Goal: Task Accomplishment & Management: Complete application form

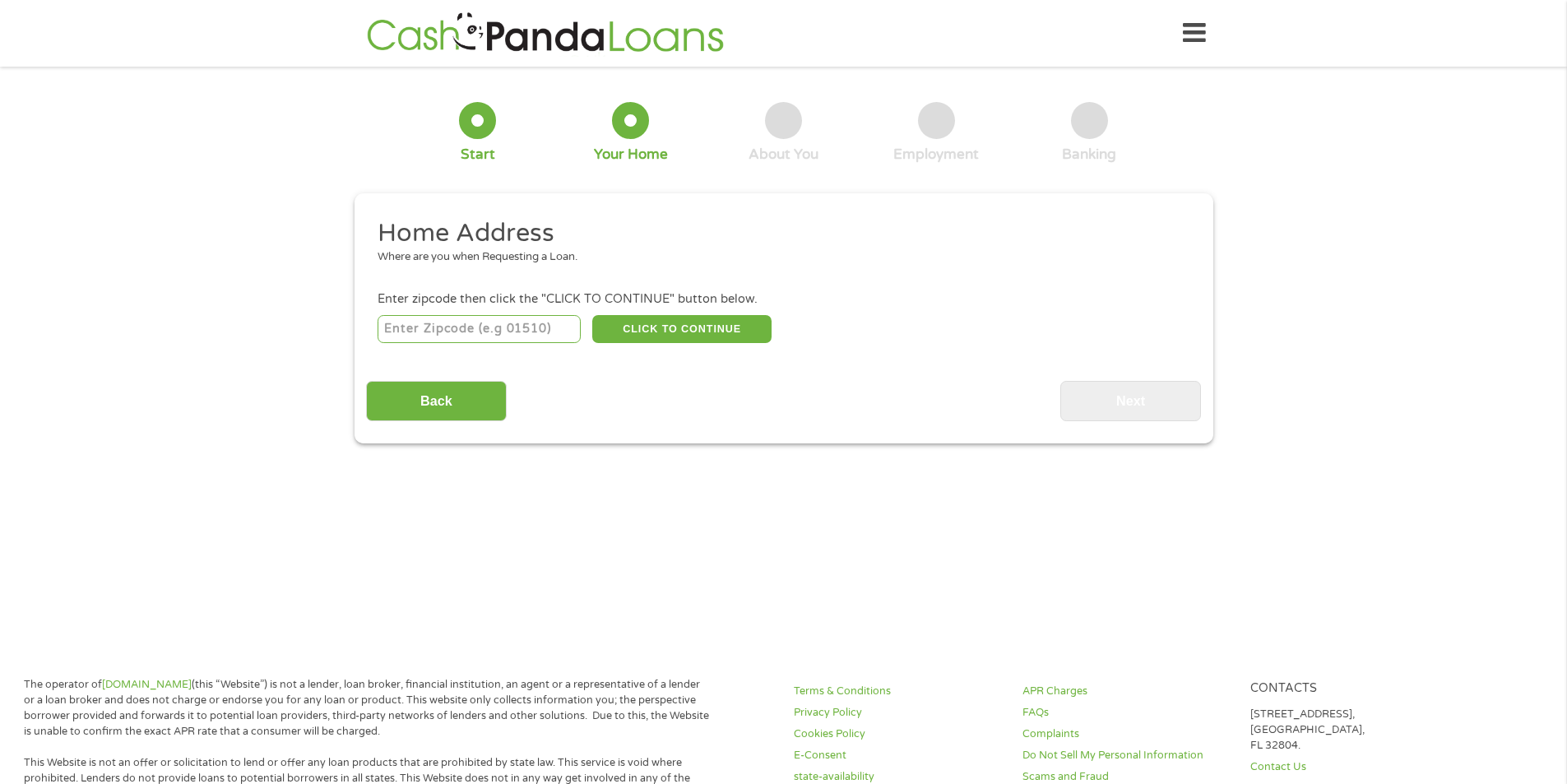
click at [527, 331] on input "number" at bounding box center [479, 329] width 203 height 28
type input "76132"
click at [656, 323] on button "CLICK TO CONTINUE" at bounding box center [682, 329] width 180 height 28
type input "76132"
type input "[GEOGRAPHIC_DATA]"
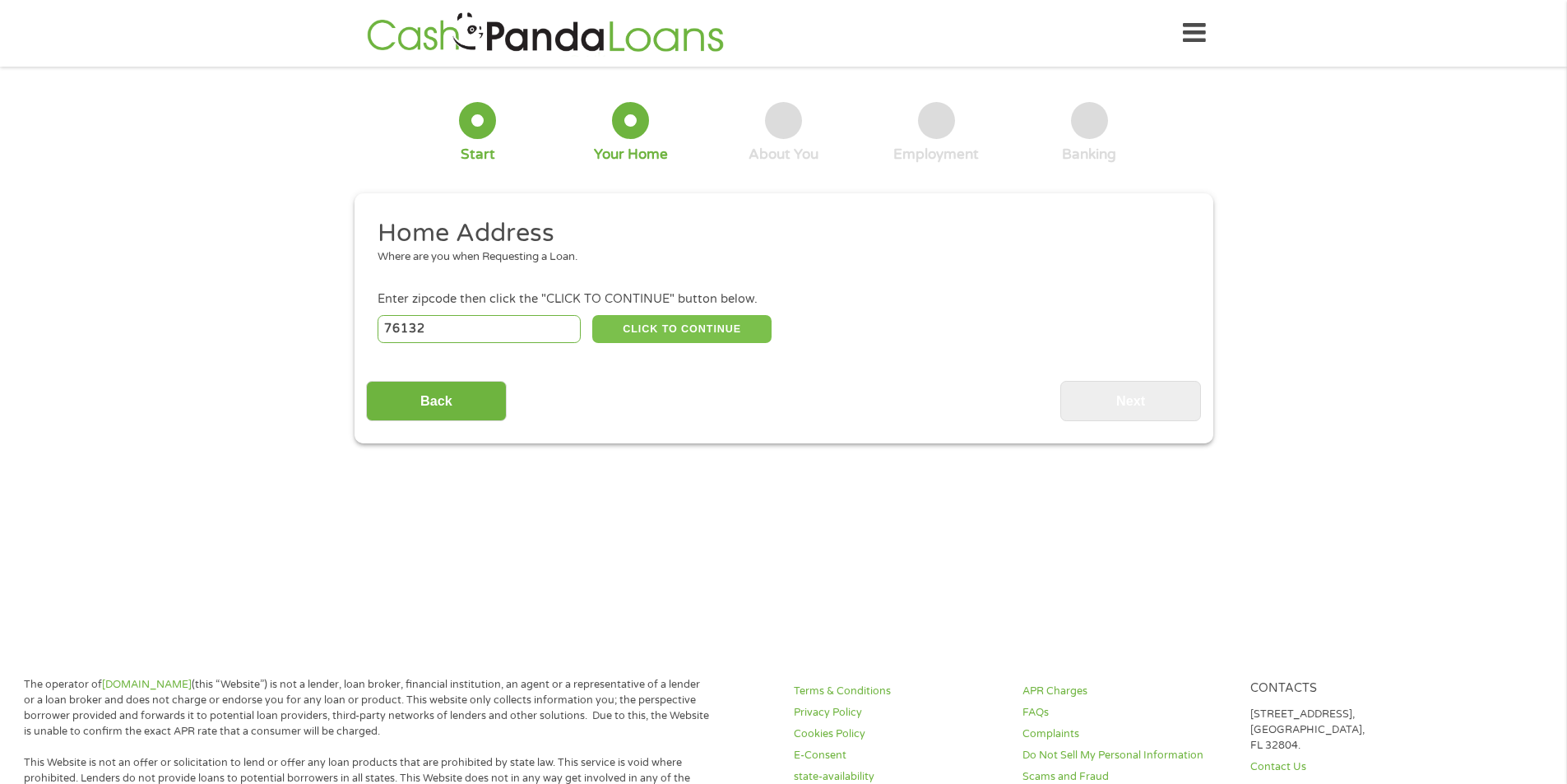
select select "[US_STATE]"
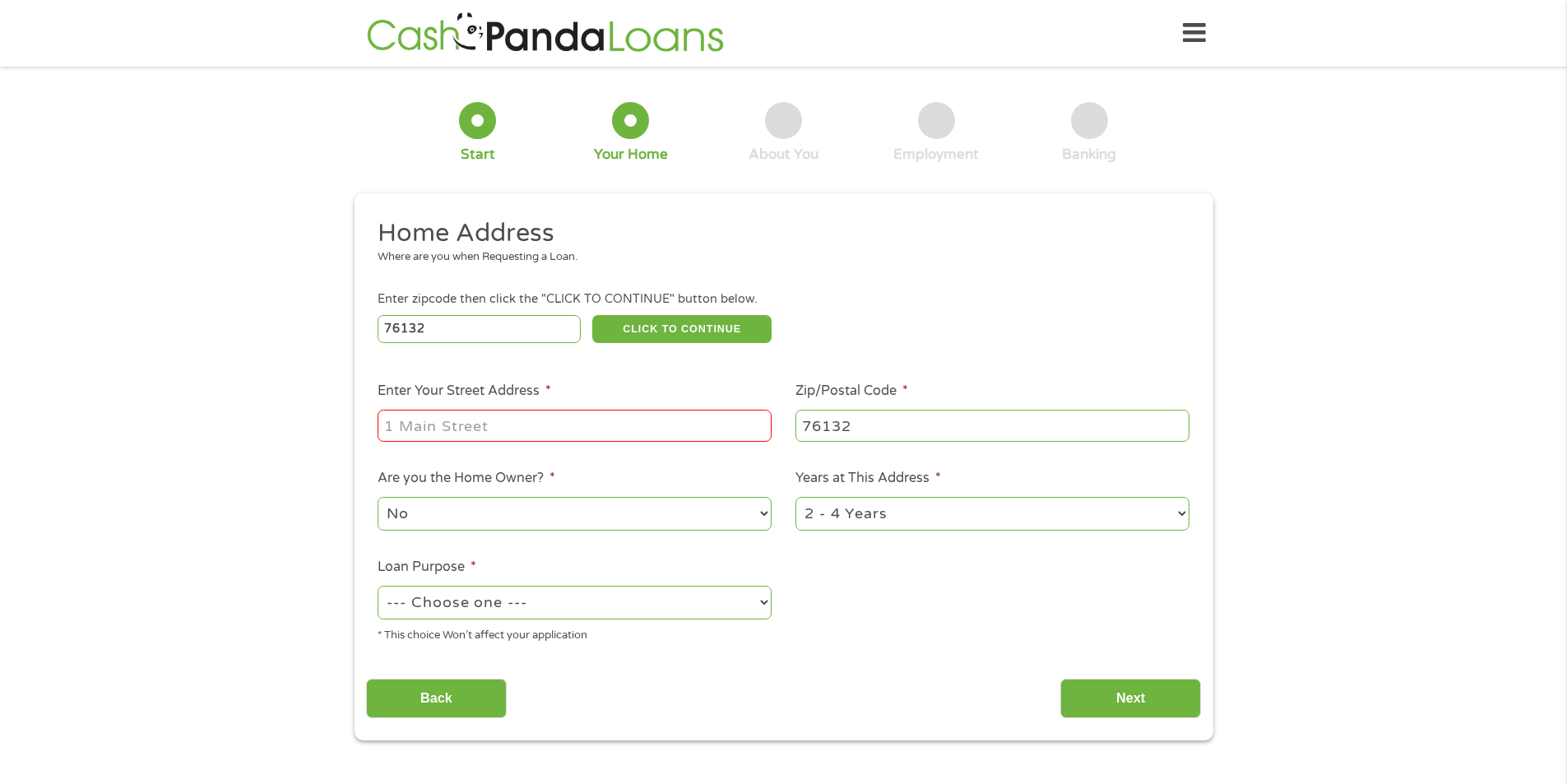
click at [490, 425] on input "Enter Your Street Address *" at bounding box center [575, 424] width 394 height 31
type input "[STREET_ADDRESS][PERSON_NAME]"
click at [878, 514] on select "1 Year or less 1 - 2 Years 2 - 4 Years Over 4 Years" at bounding box center [993, 514] width 394 height 34
select select "24months"
click at [796, 497] on select "1 Year or less 1 - 2 Years 2 - 4 Years Over 4 Years" at bounding box center [993, 514] width 394 height 34
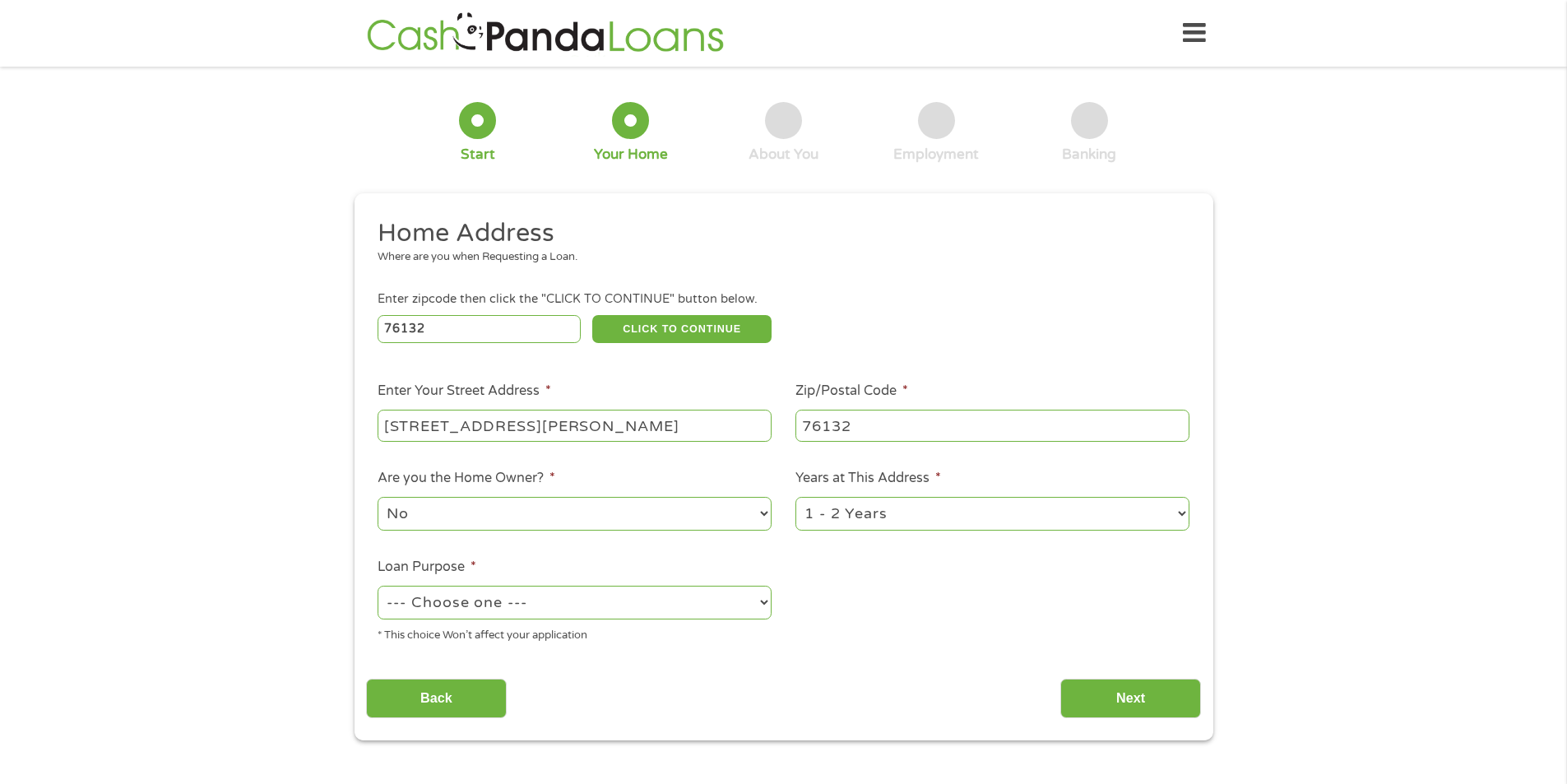
click at [516, 609] on select "--- Choose one --- Pay Bills Debt Consolidation Home Improvement Major Purchase…" at bounding box center [575, 602] width 394 height 34
select select "medicalexpenses"
click at [378, 585] on select "--- Choose one --- Pay Bills Debt Consolidation Home Improvement Major Purchase…" at bounding box center [575, 602] width 394 height 34
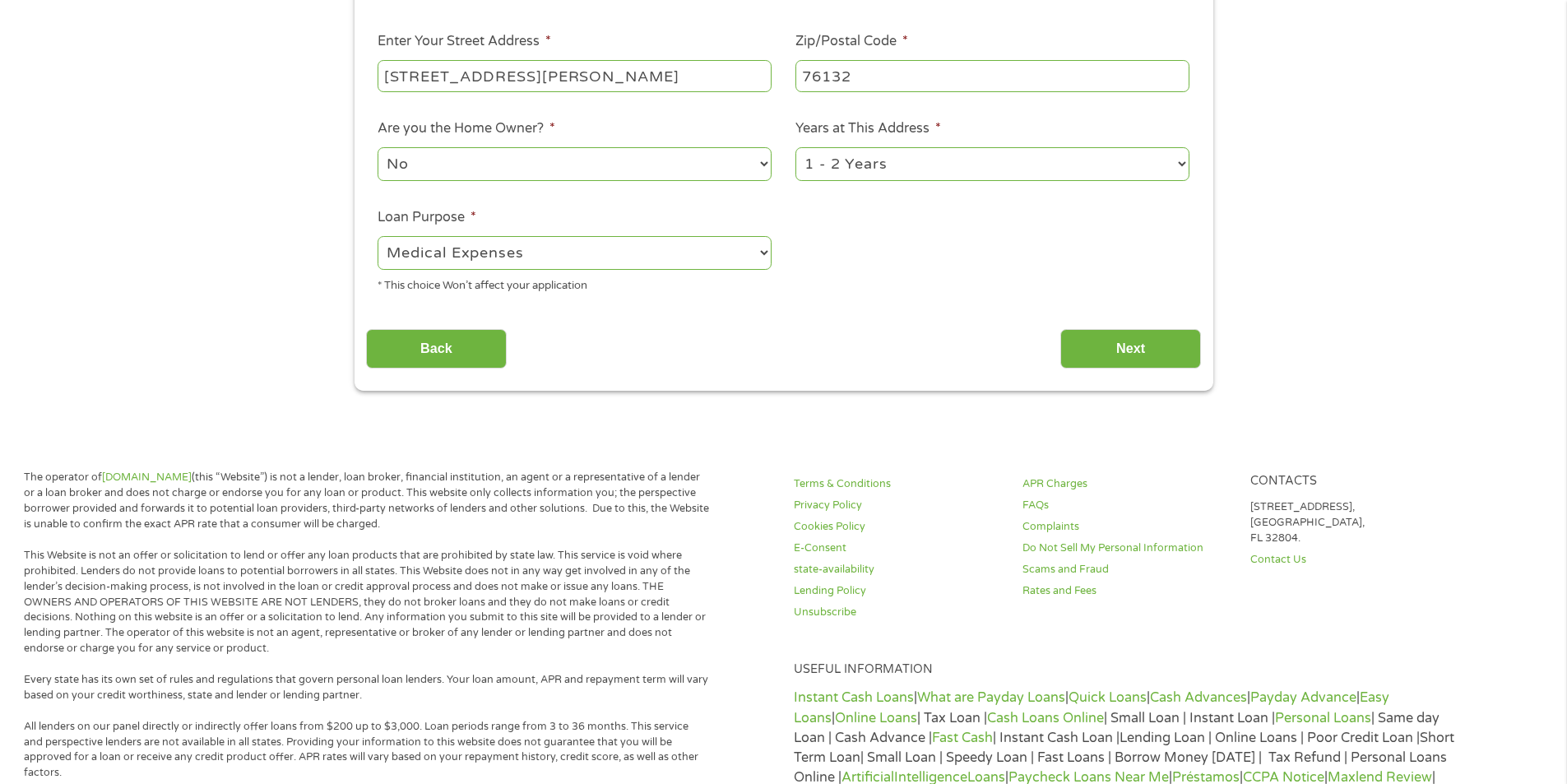
scroll to position [411, 0]
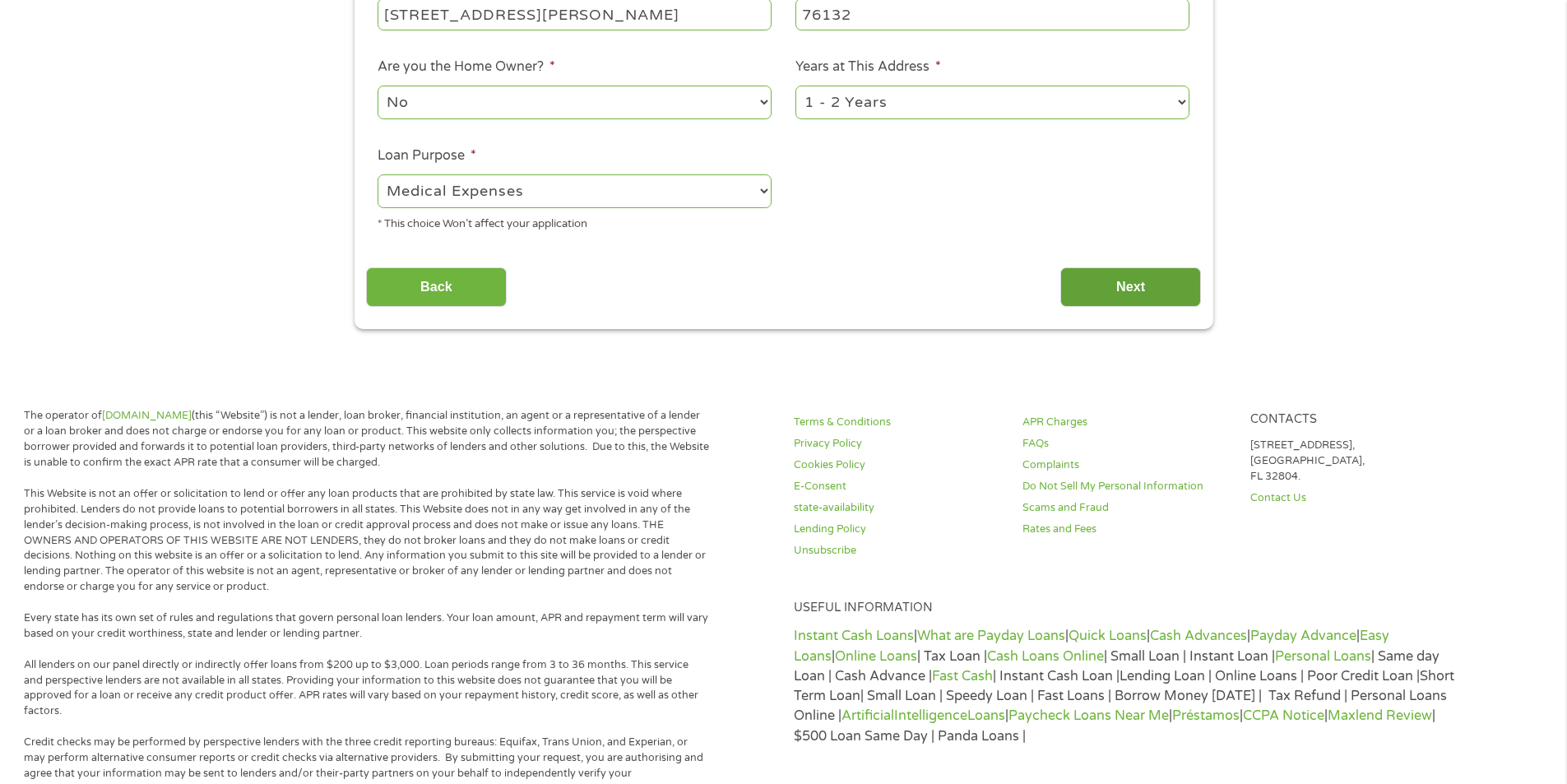
click at [1132, 290] on input "Next" at bounding box center [1130, 287] width 141 height 41
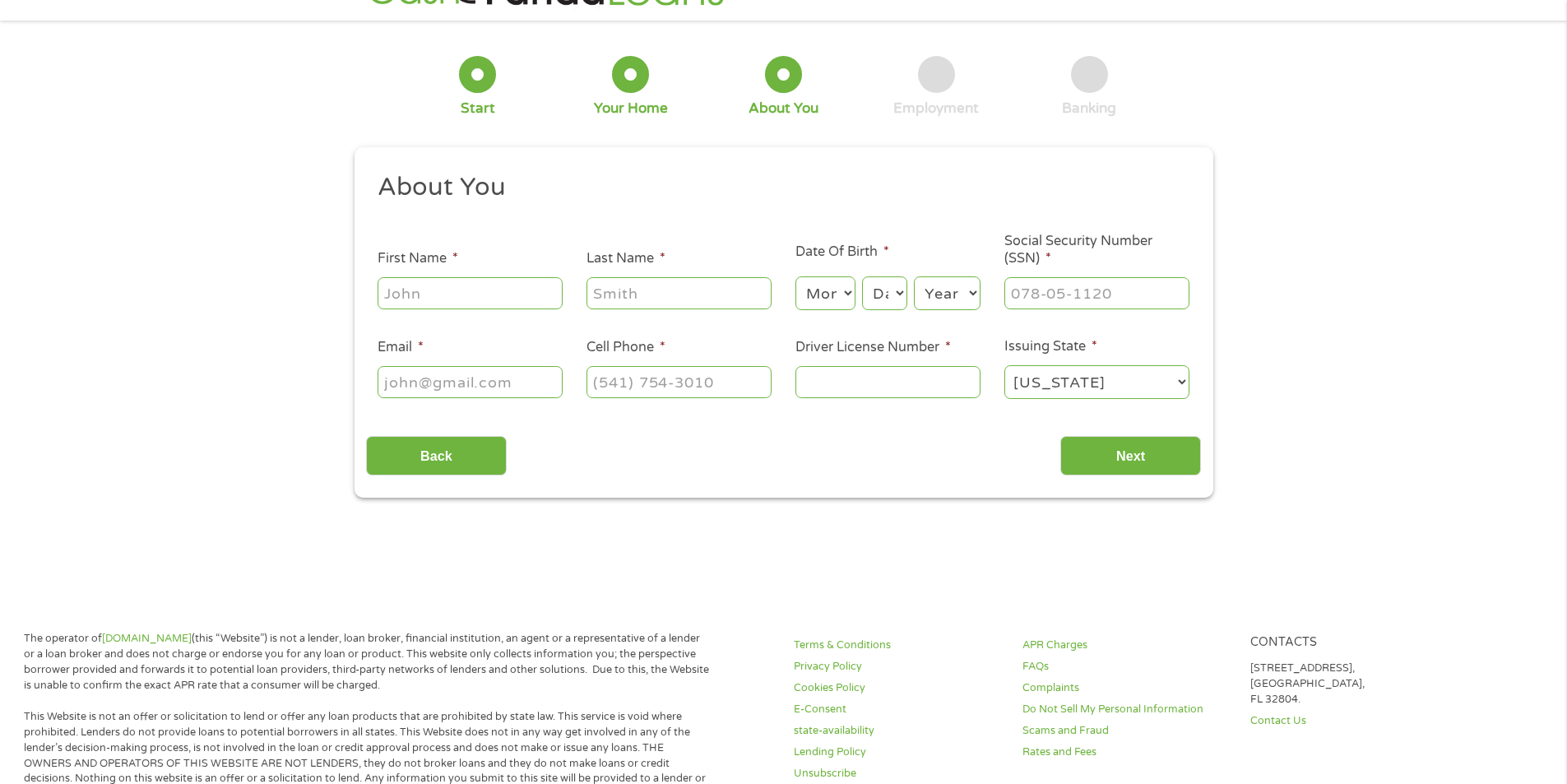
scroll to position [0, 0]
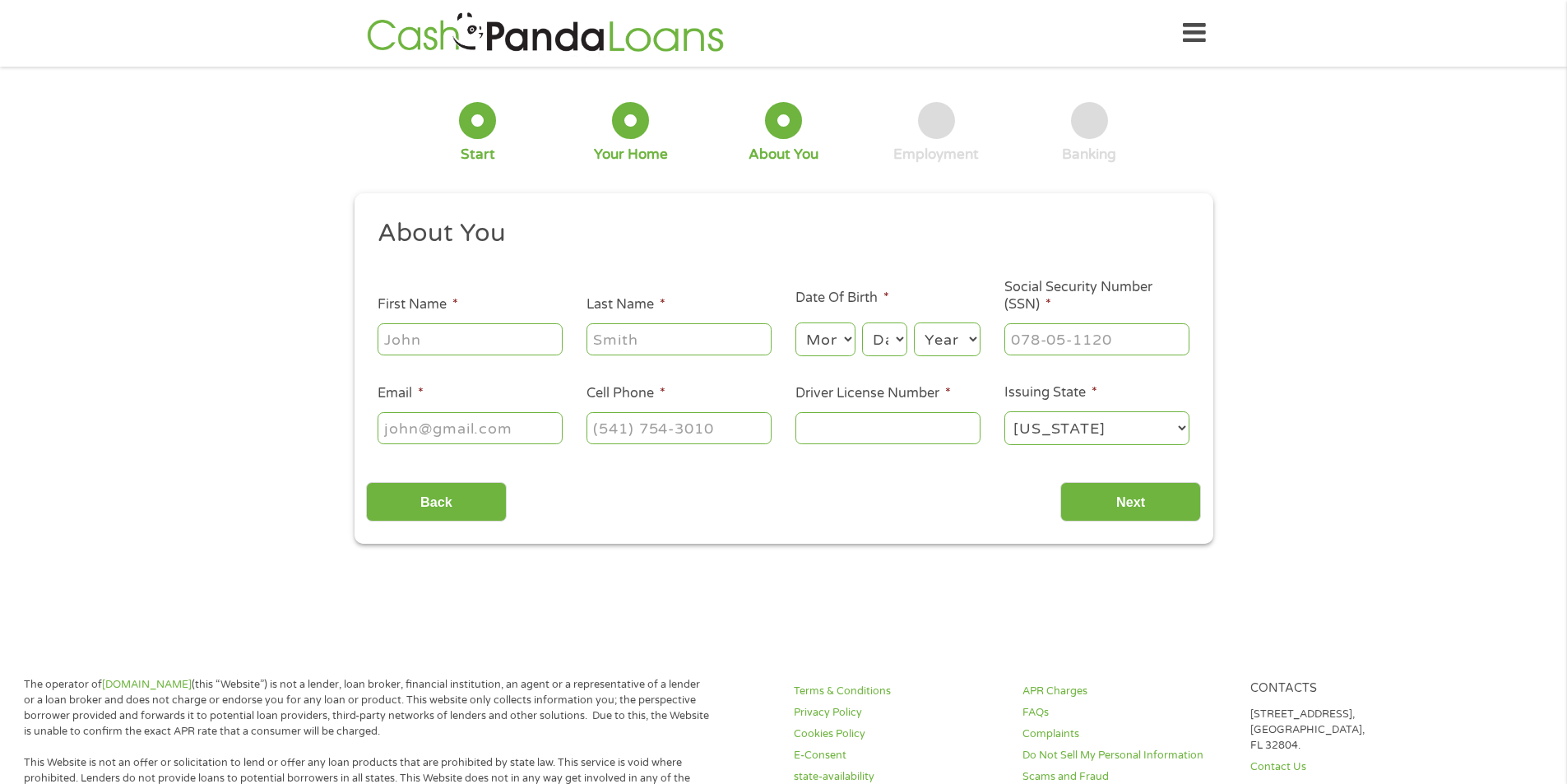
click at [509, 325] on input "First Name *" at bounding box center [470, 339] width 185 height 31
type input "Remie"
type input "[PERSON_NAME]"
type input "[PHONE_NUMBER]"
click at [823, 339] on select "Month 1 2 3 4 5 6 7 8 9 10 11 12" at bounding box center [826, 339] width 60 height 34
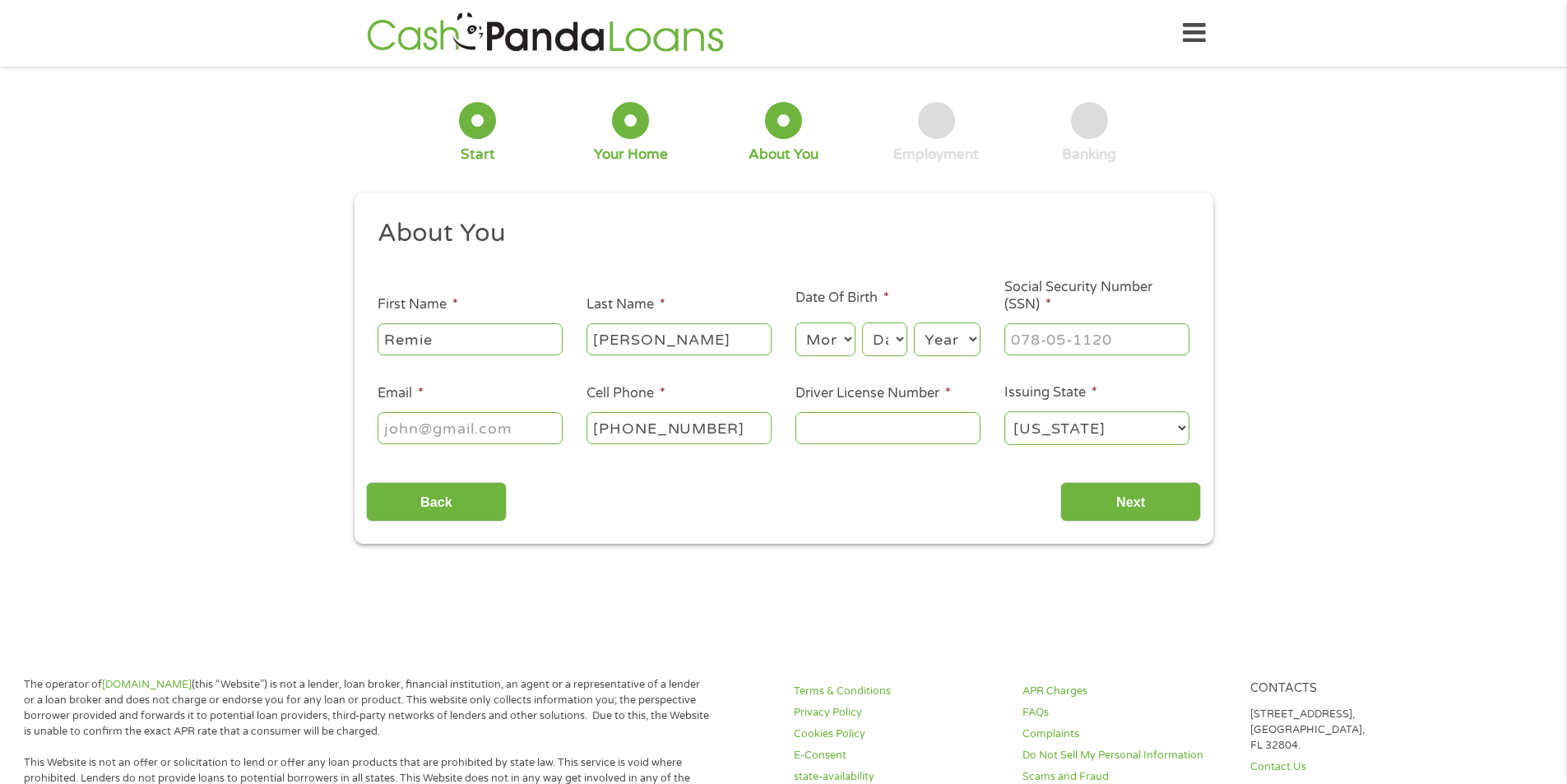
select select "9"
click at [796, 323] on select "Month 1 2 3 4 5 6 7 8 9 10 11 12" at bounding box center [826, 339] width 60 height 34
click at [877, 325] on select "Day 1 2 3 4 5 6 7 8 9 10 11 12 13 14 15 16 17 18 19 20 21 22 23 24 25 26 27 28 …" at bounding box center [884, 339] width 44 height 34
select select "2"
click at [862, 323] on select "Day 1 2 3 4 5 6 7 8 9 10 11 12 13 14 15 16 17 18 19 20 21 22 23 24 25 26 27 28 …" at bounding box center [884, 339] width 44 height 34
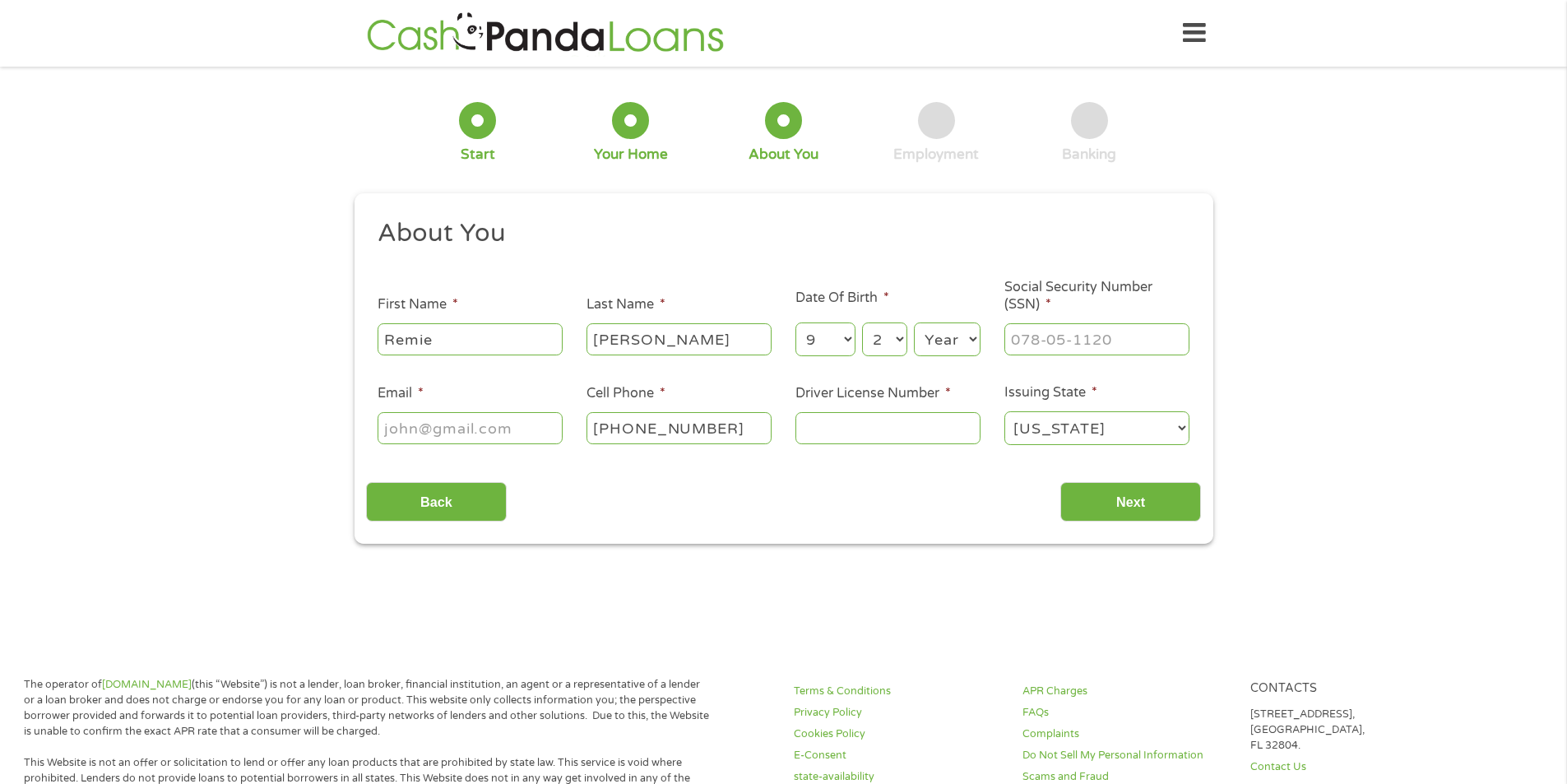
click at [937, 347] on select "Year [DATE] 2006 2005 2004 2003 2002 2001 2000 1999 1998 1997 1996 1995 1994 19…" at bounding box center [947, 339] width 66 height 34
select select "1992"
click at [914, 323] on select "Year [DATE] 2006 2005 2004 2003 2002 2001 2000 1999 1998 1997 1996 1995 1994 19…" at bounding box center [947, 339] width 66 height 34
click at [1059, 346] on input "___-__-____" at bounding box center [1097, 339] width 185 height 31
type input "415-71-8704"
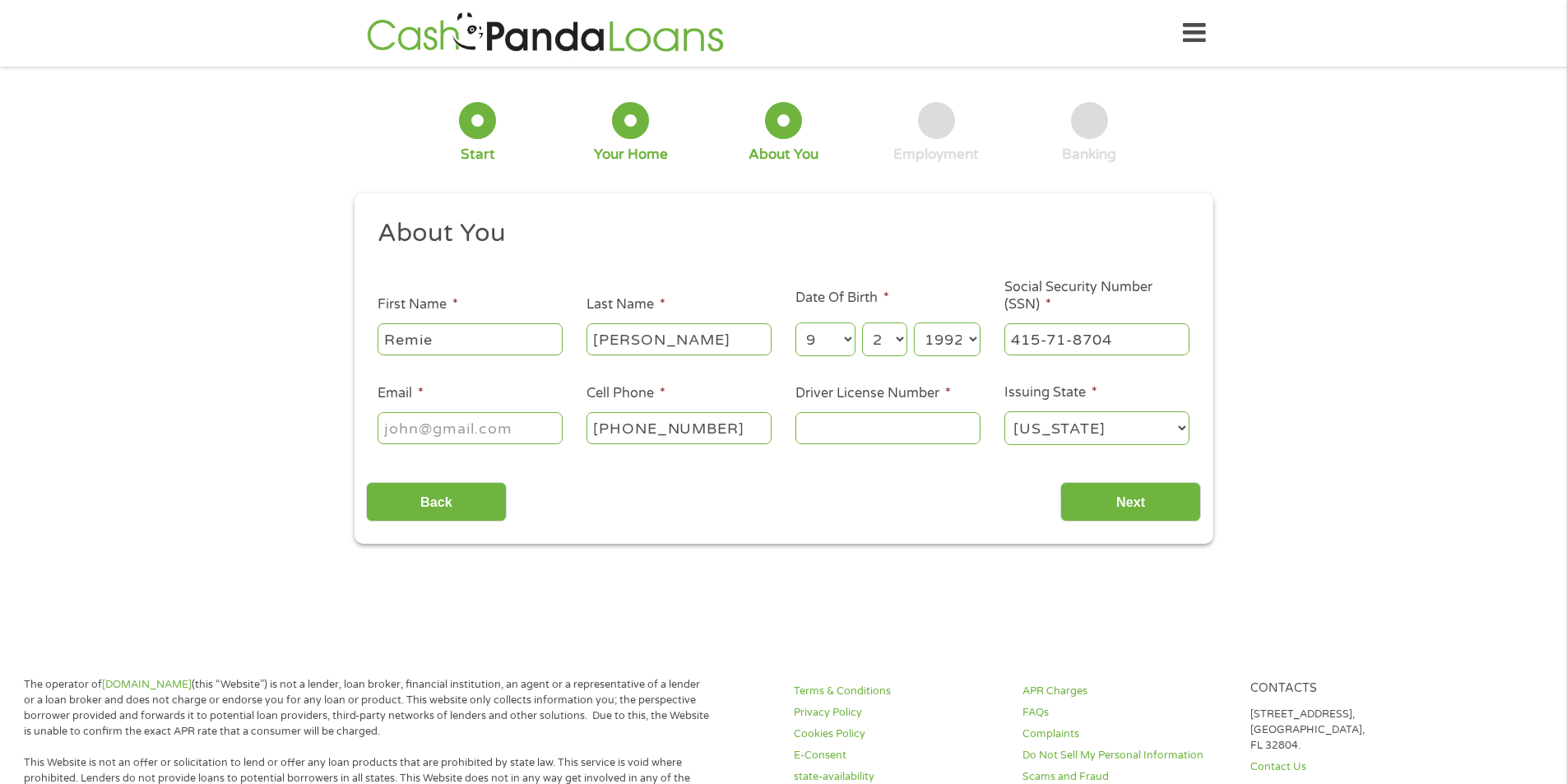
click at [478, 428] on input "Email *" at bounding box center [470, 427] width 185 height 31
click at [461, 431] on input "Email *" at bounding box center [470, 427] width 185 height 31
type input "[EMAIL_ADDRESS]"
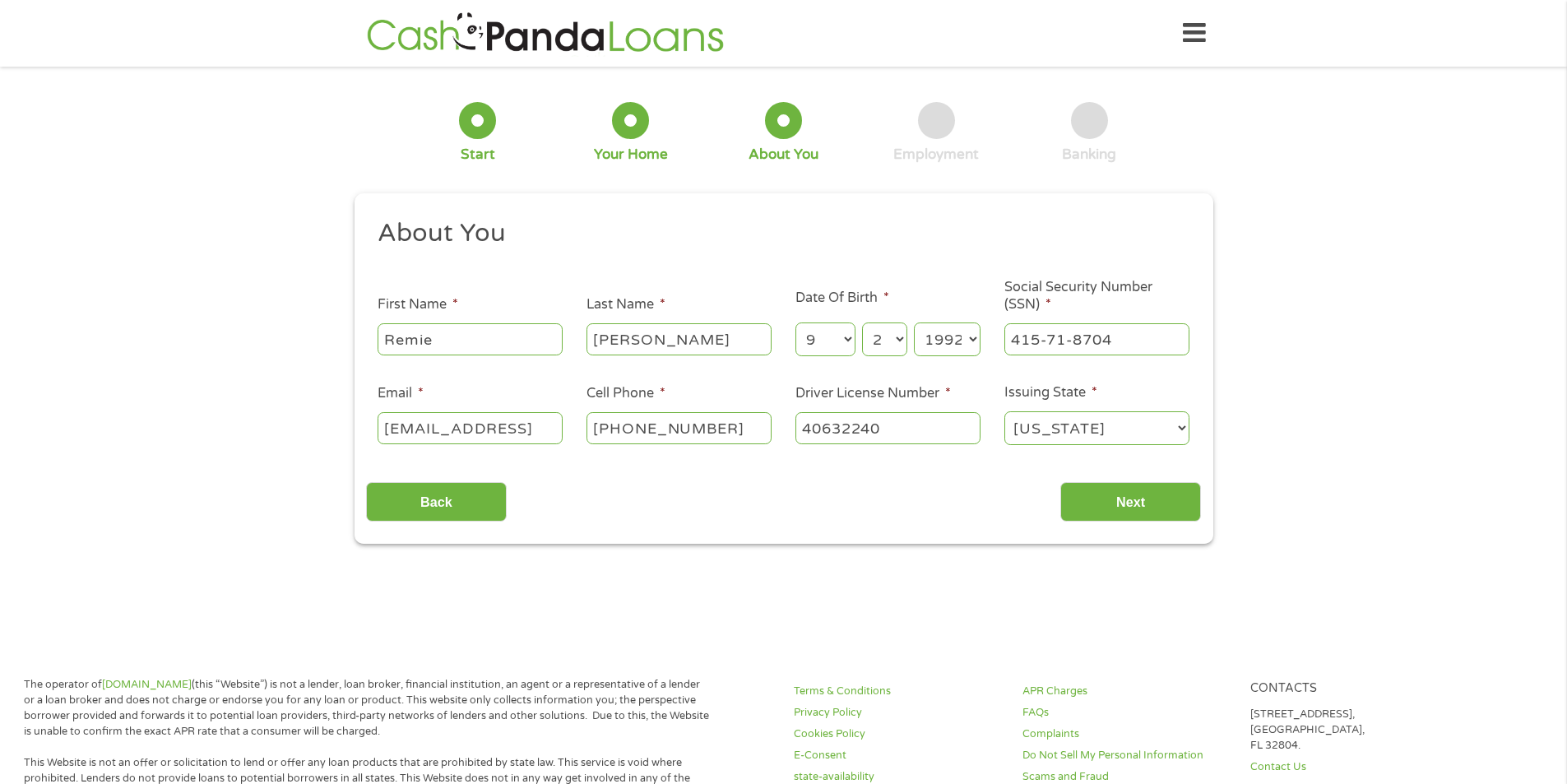
type input "40632240"
click at [1084, 506] on input "Next" at bounding box center [1130, 502] width 141 height 41
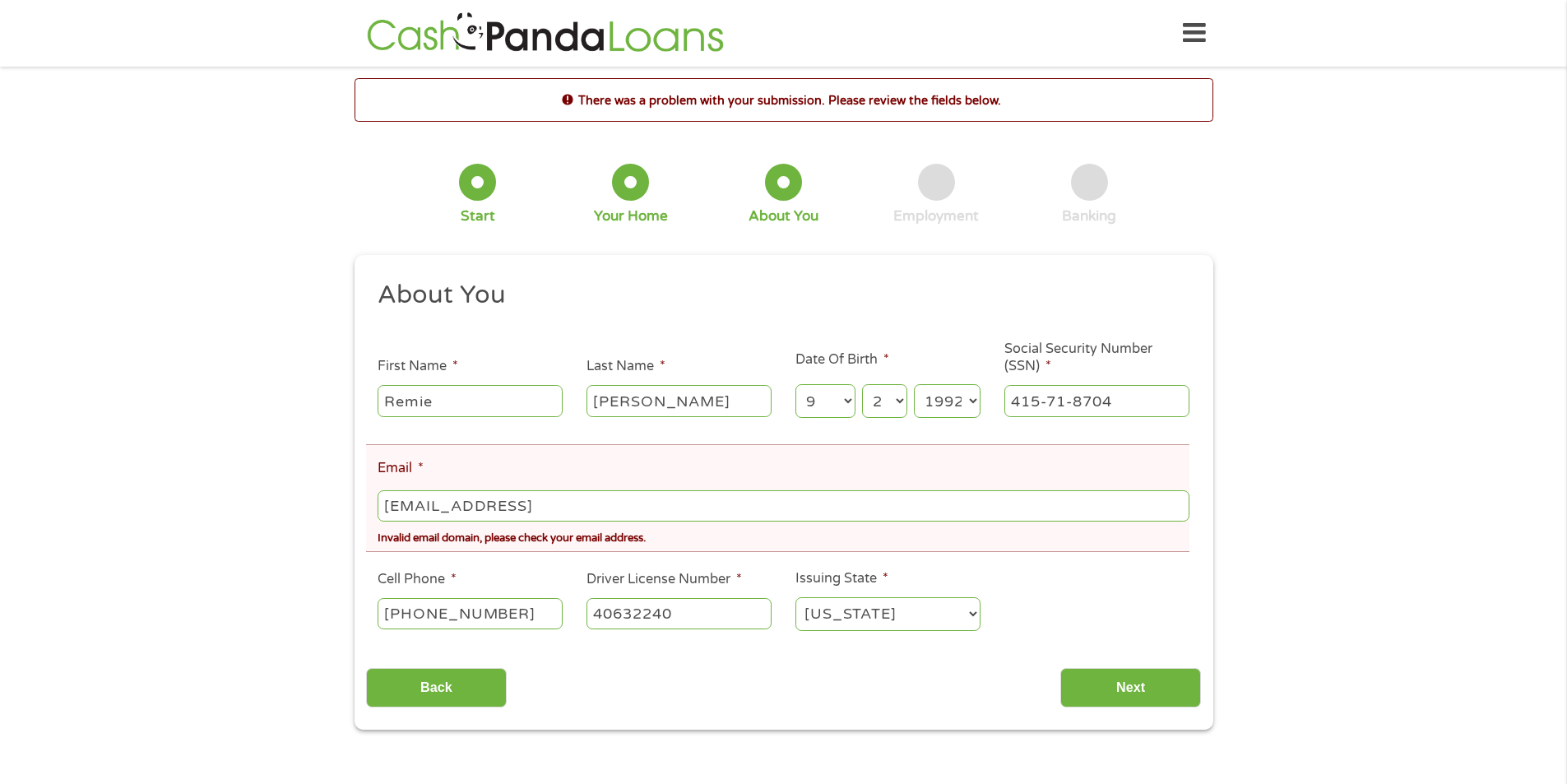
scroll to position [6, 6]
click at [621, 506] on input "[EMAIL_ADDRESS]" at bounding box center [783, 506] width 811 height 31
type input "[EMAIL_ADDRESS][DOMAIN_NAME]"
click at [1135, 681] on input "Next" at bounding box center [1130, 689] width 141 height 41
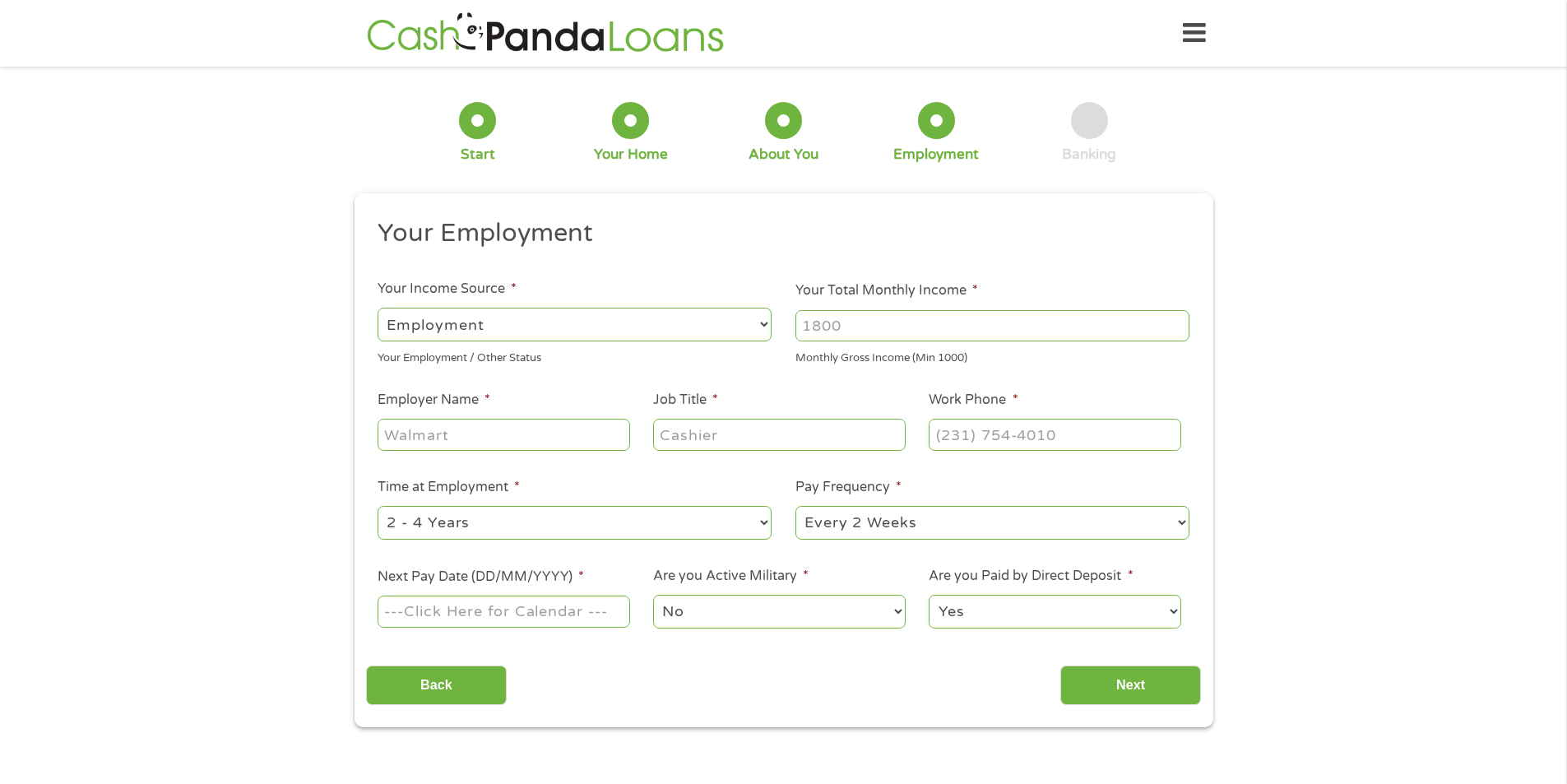
click at [844, 327] on input "Your Total Monthly Income *" at bounding box center [993, 325] width 394 height 31
type input "3700"
type input "TCURO"
type input "medical assistant"
type input "[PHONE_NUMBER]"
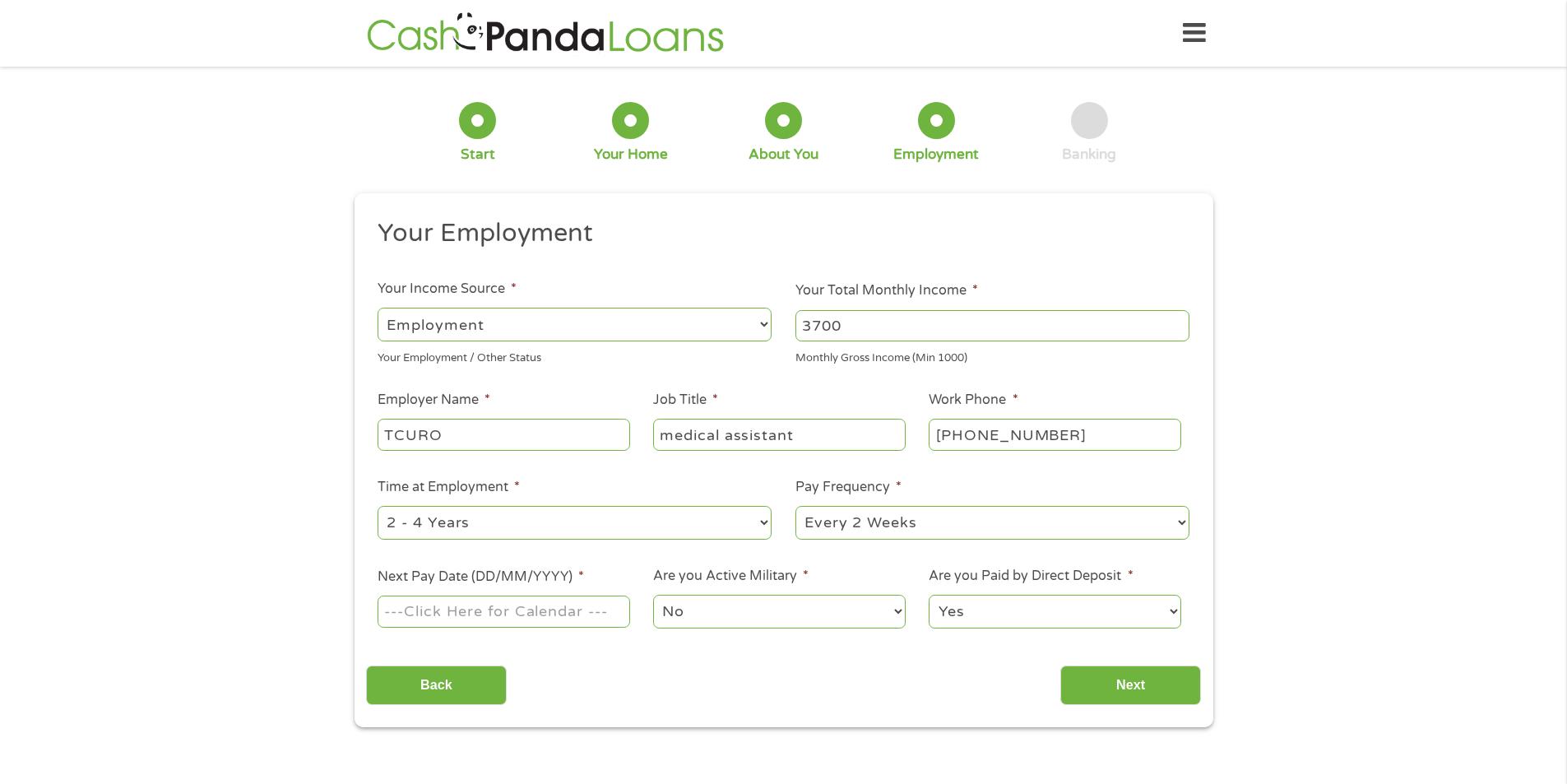
click at [428, 515] on select "--- Choose one --- 1 Year or less 1 - 2 Years 2 - 4 Years Over 4 Years" at bounding box center [575, 522] width 394 height 34
select select "24months"
click at [378, 506] on select "--- Choose one --- 1 Year or less 1 - 2 Years 2 - 4 Years Over 4 Years" at bounding box center [575, 522] width 394 height 34
click at [852, 524] on select "--- Choose one --- Every 2 Weeks Every Week Monthly Semi-Monthly" at bounding box center [993, 522] width 394 height 34
click at [796, 506] on select "--- Choose one --- Every 2 Weeks Every Week Monthly Semi-Monthly" at bounding box center [993, 522] width 394 height 34
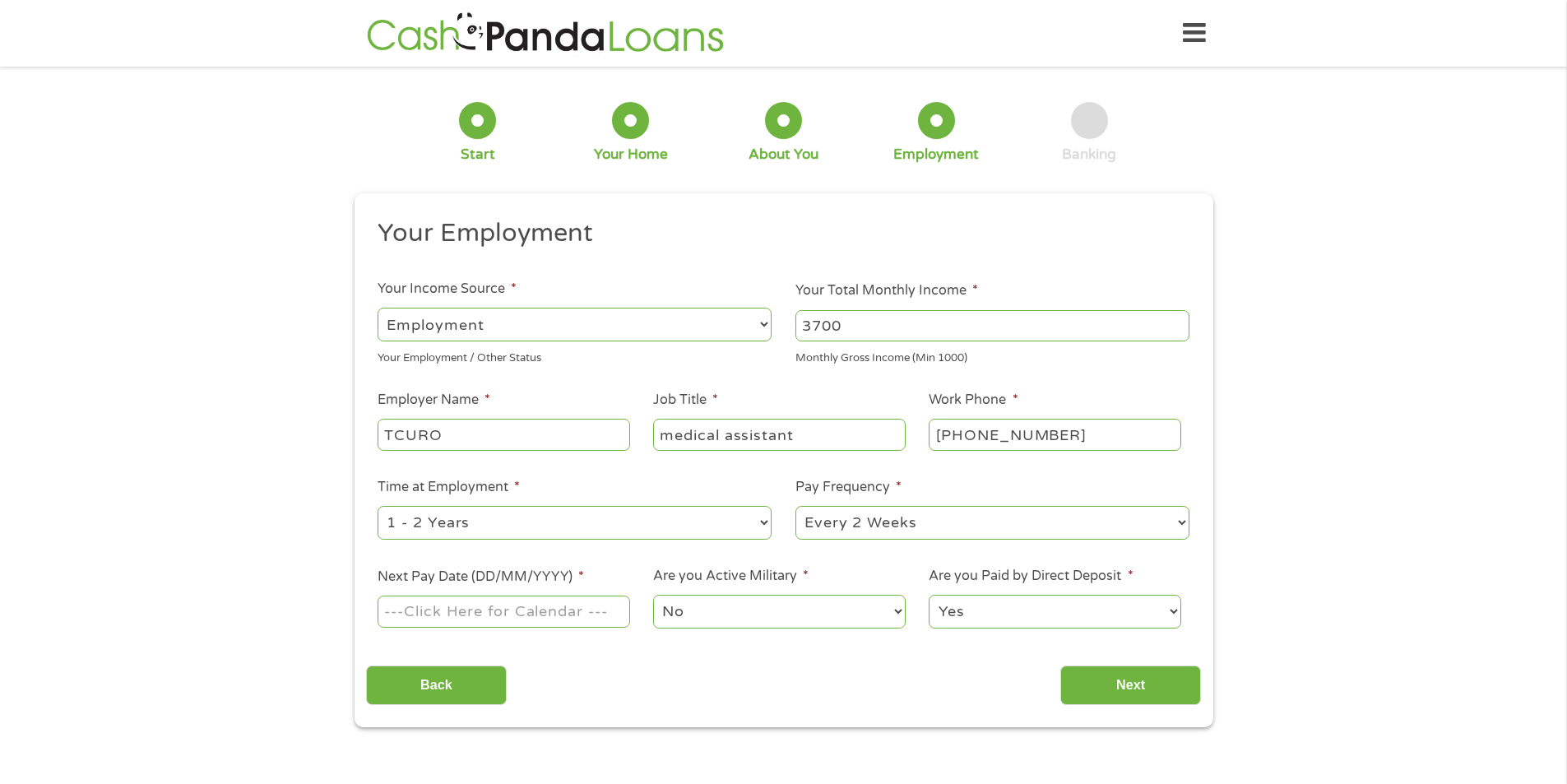
click at [463, 611] on input "Next Pay Date (DD/MM/YYYY) *" at bounding box center [503, 611] width 252 height 31
type input "[DATE]"
drag, startPoint x: 1091, startPoint y: 679, endPoint x: 1082, endPoint y: 681, distance: 9.2
click at [1091, 680] on input "Next" at bounding box center [1130, 686] width 141 height 41
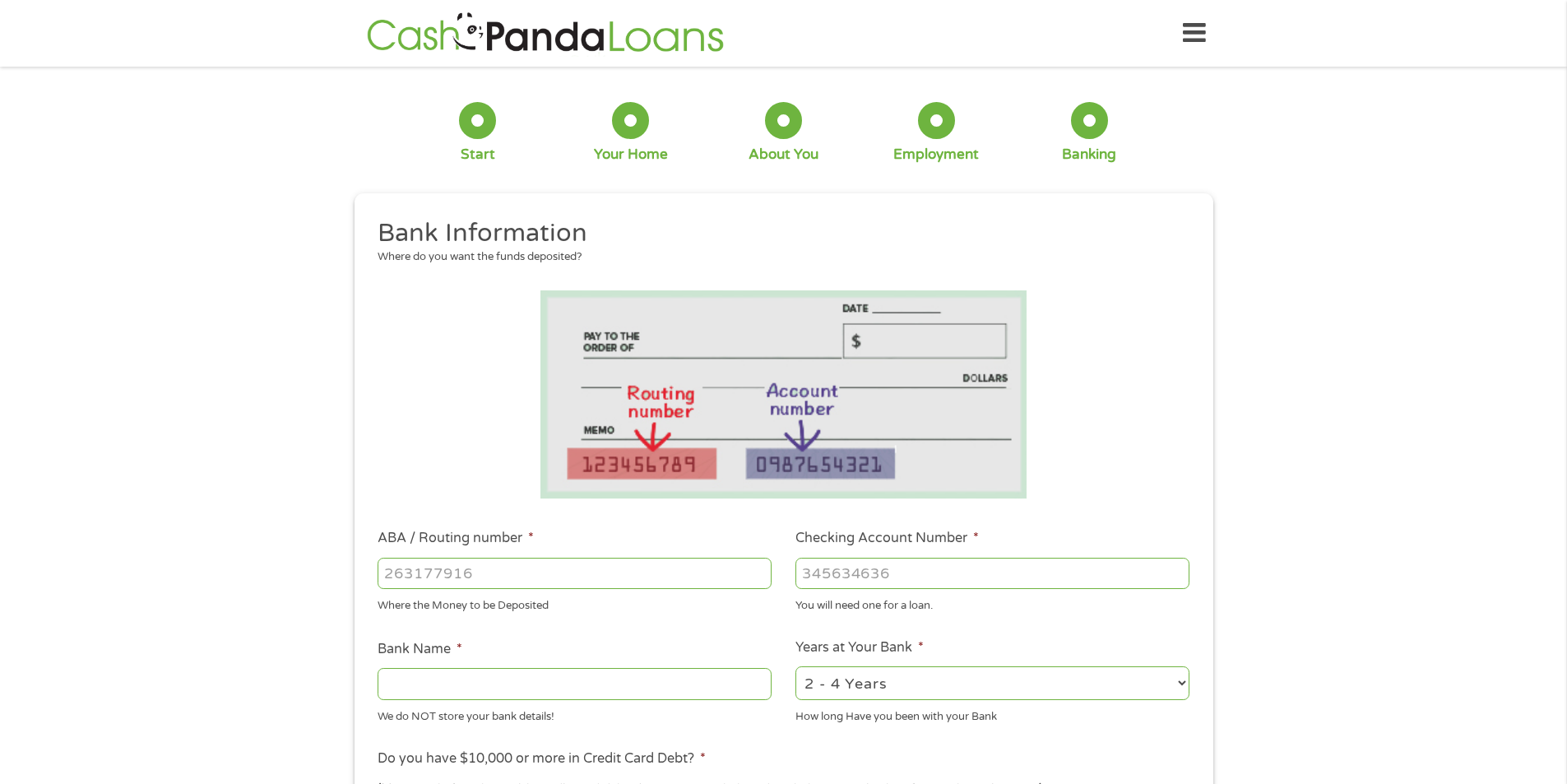
scroll to position [164, 0]
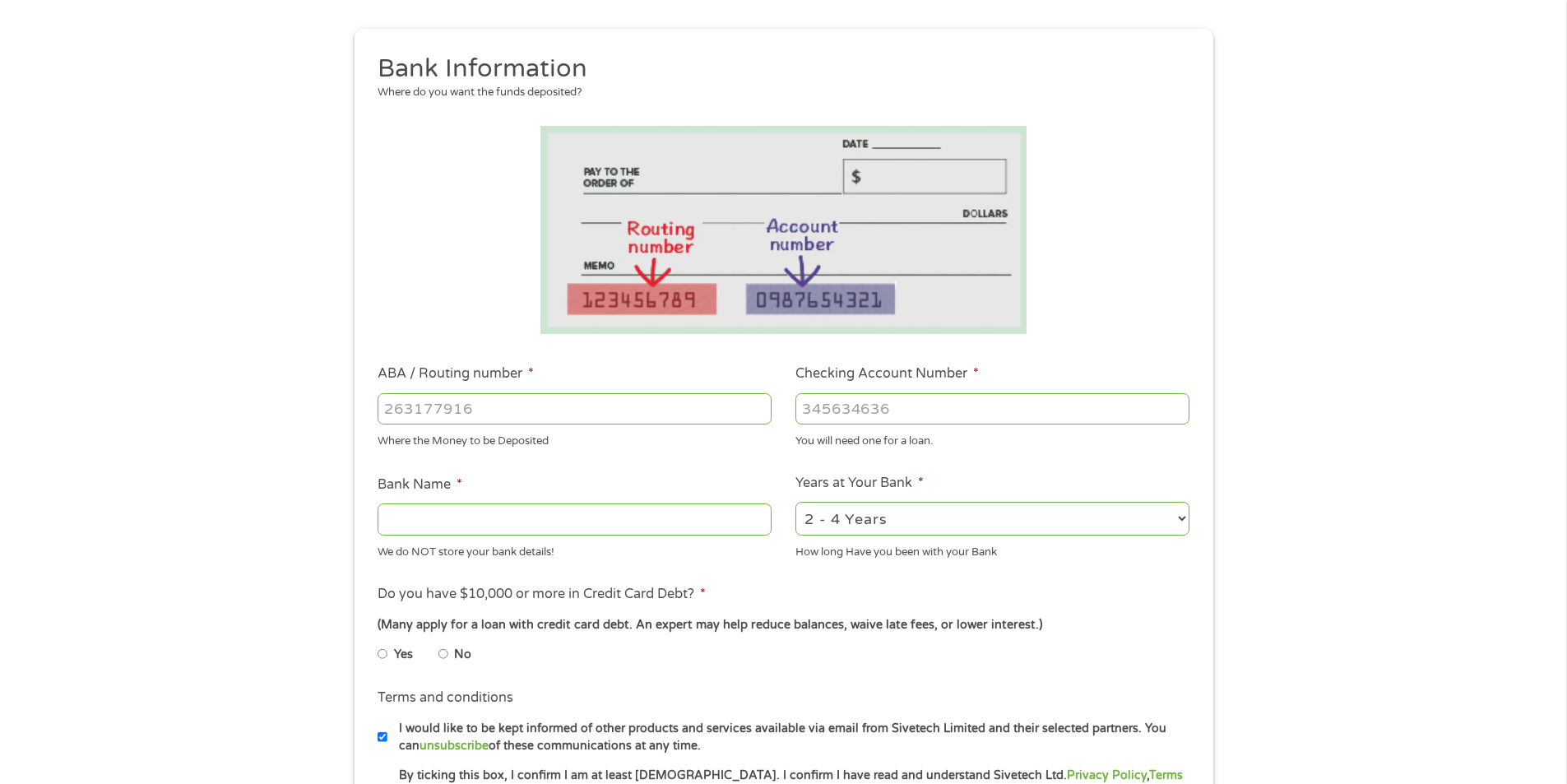
click at [466, 408] on input "ABA / Routing number *" at bounding box center [575, 408] width 394 height 31
type input "111000614"
type input "JPMORGAN CHASE BANK NA"
type input "2901822460"
click at [860, 508] on select "2 - 4 Years 6 - 12 Months 1 - 2 Years Over 4 Years" at bounding box center [993, 519] width 394 height 34
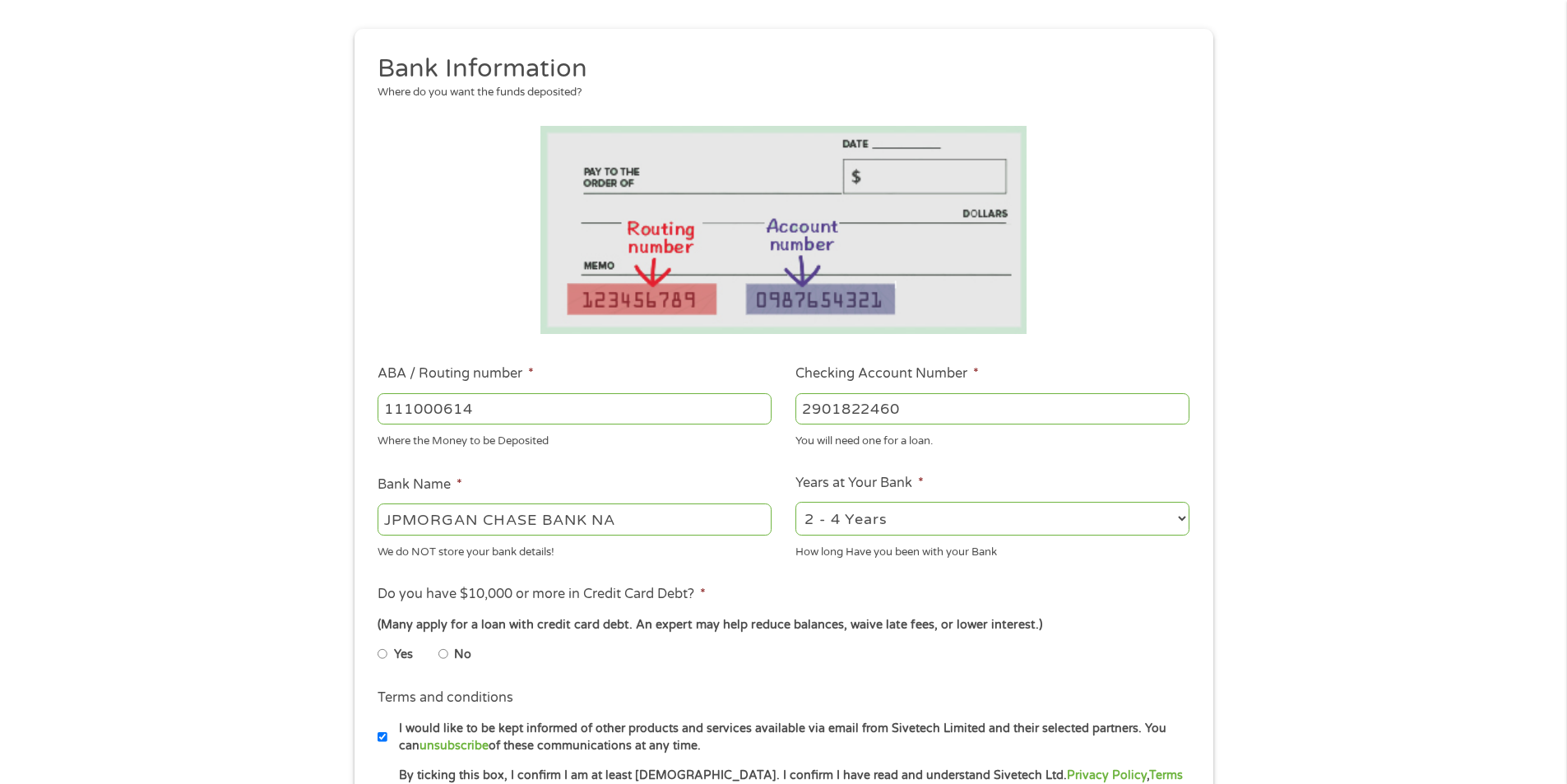
select select "24months"
click at [796, 502] on select "2 - 4 Years 6 - 12 Months 1 - 2 Years Over 4 Years" at bounding box center [993, 519] width 394 height 34
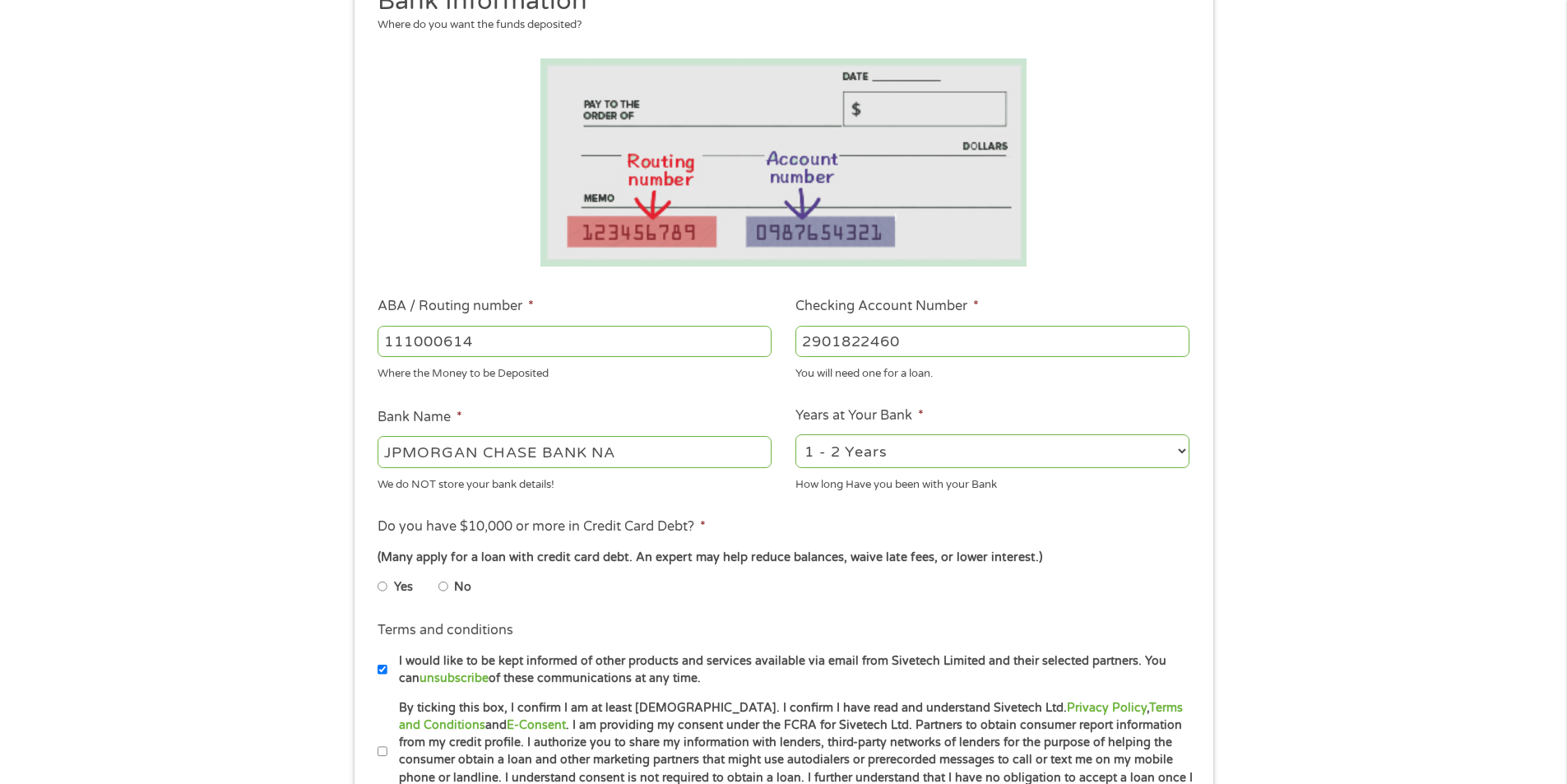
scroll to position [329, 0]
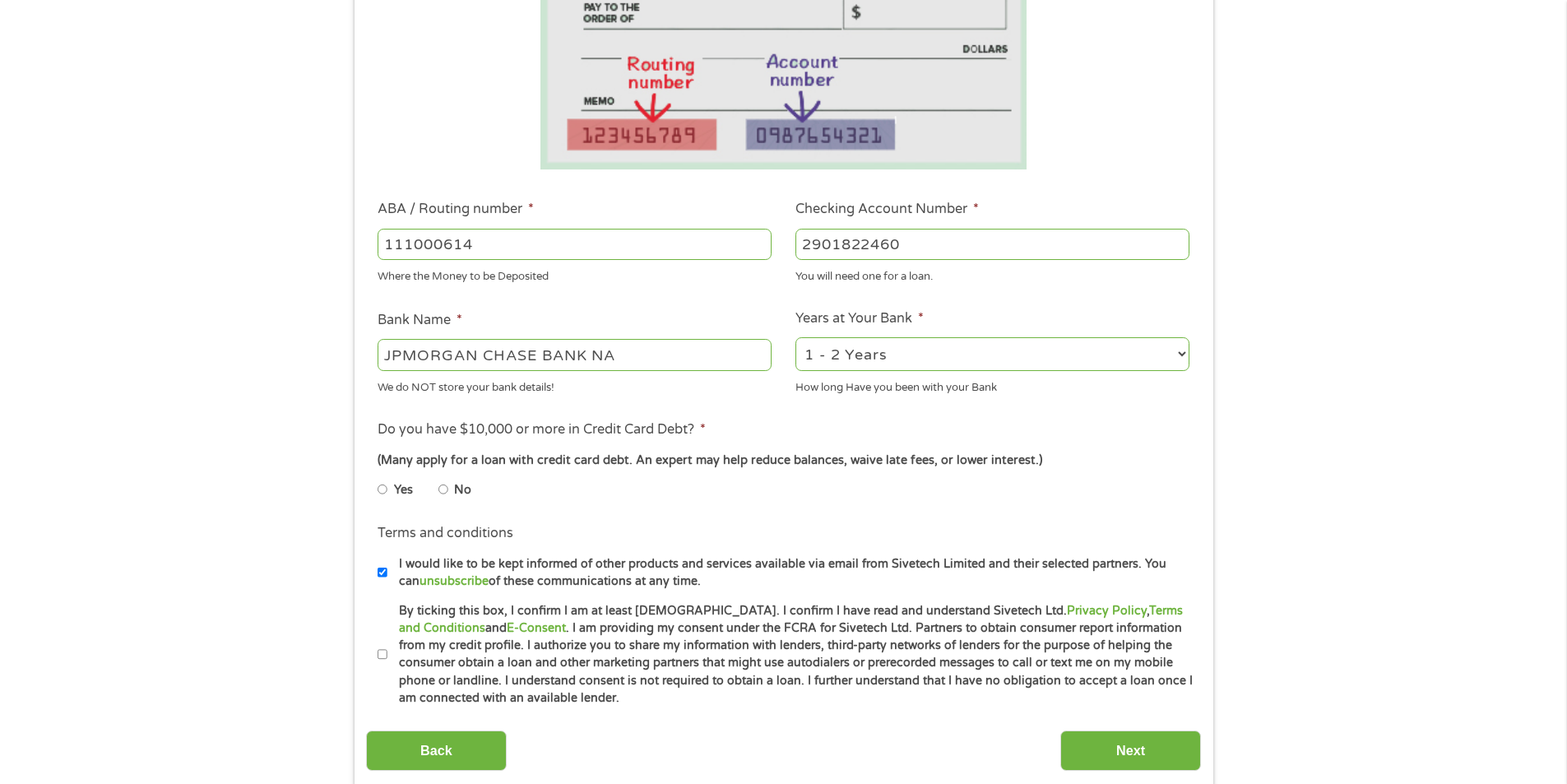
click at [444, 486] on input "No" at bounding box center [443, 490] width 10 height 27
radio input "true"
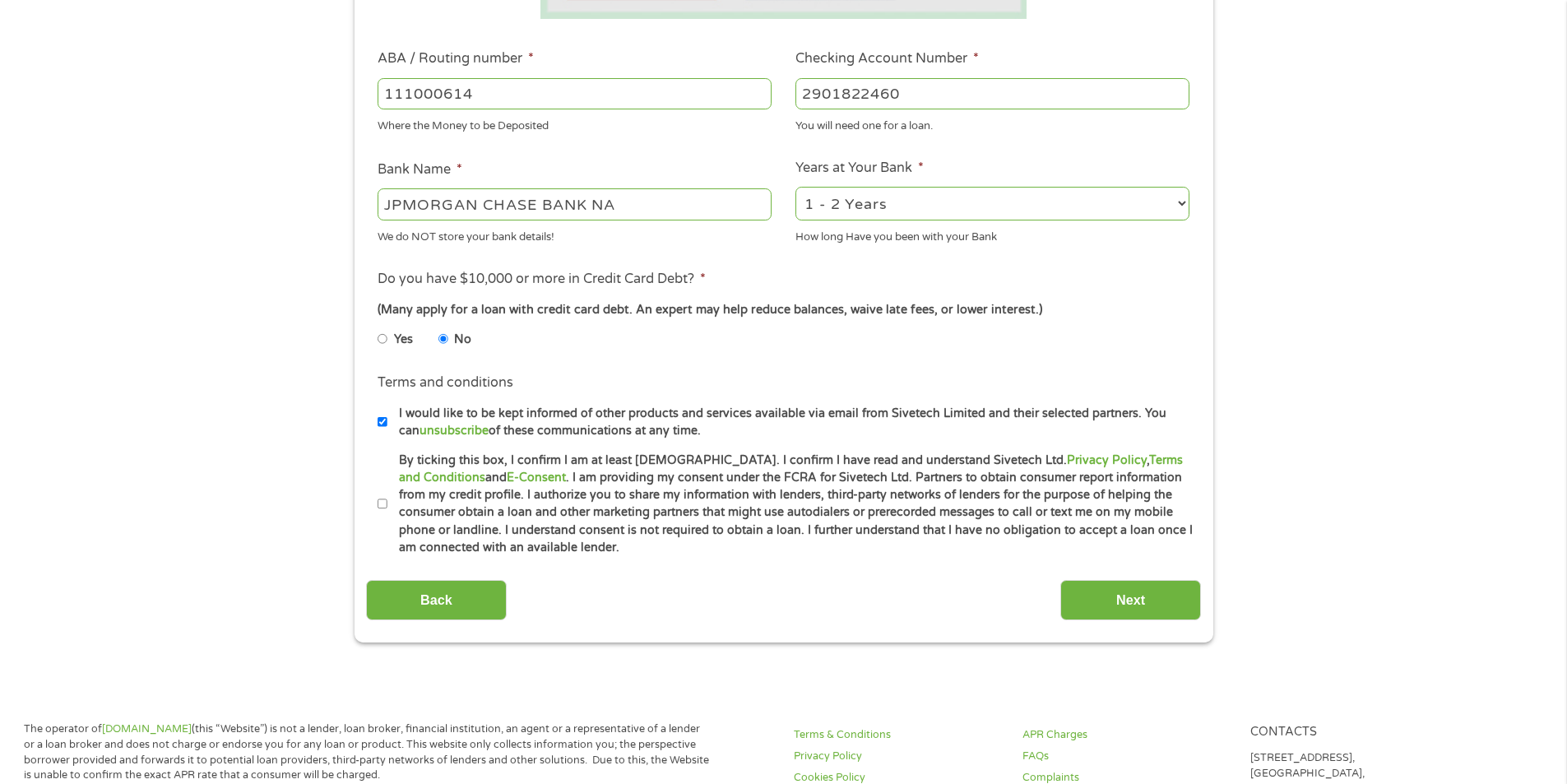
scroll to position [493, 0]
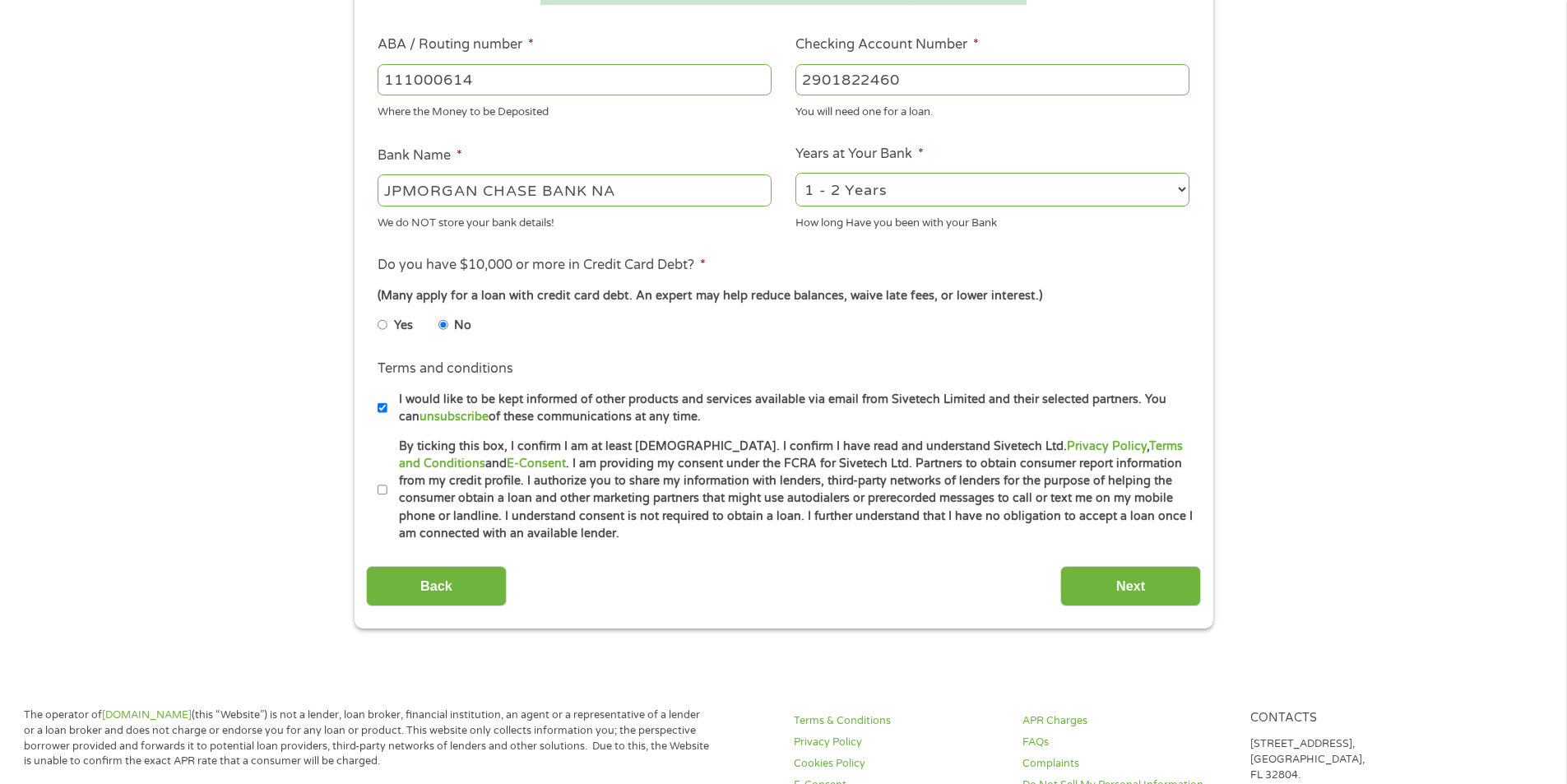
click at [382, 490] on input "By ticking this box, I confirm I am at least [DEMOGRAPHIC_DATA]. I confirm I ha…" at bounding box center [382, 491] width 10 height 27
checkbox input "true"
click at [1120, 590] on input "Next" at bounding box center [1130, 586] width 141 height 41
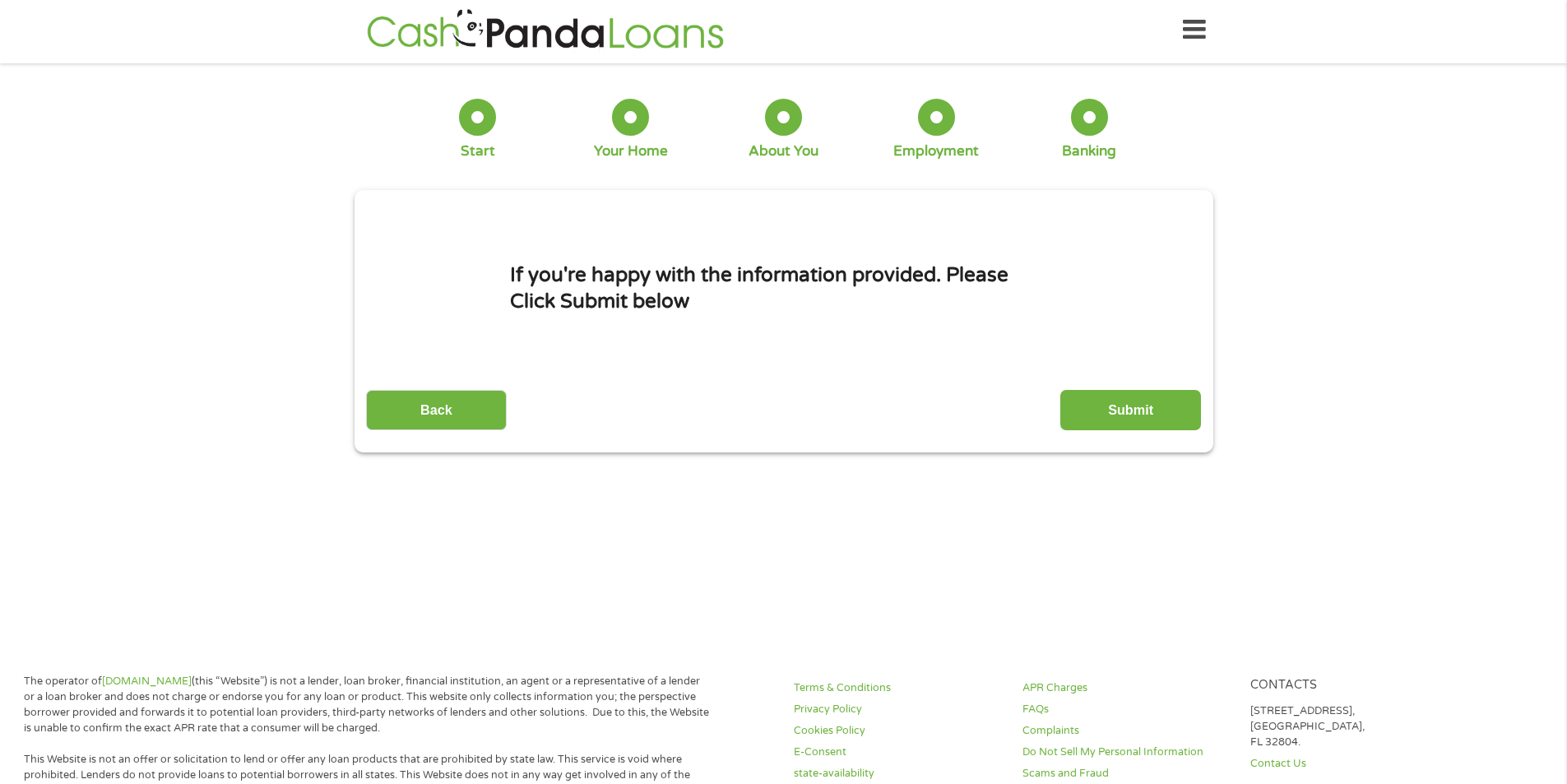
scroll to position [0, 0]
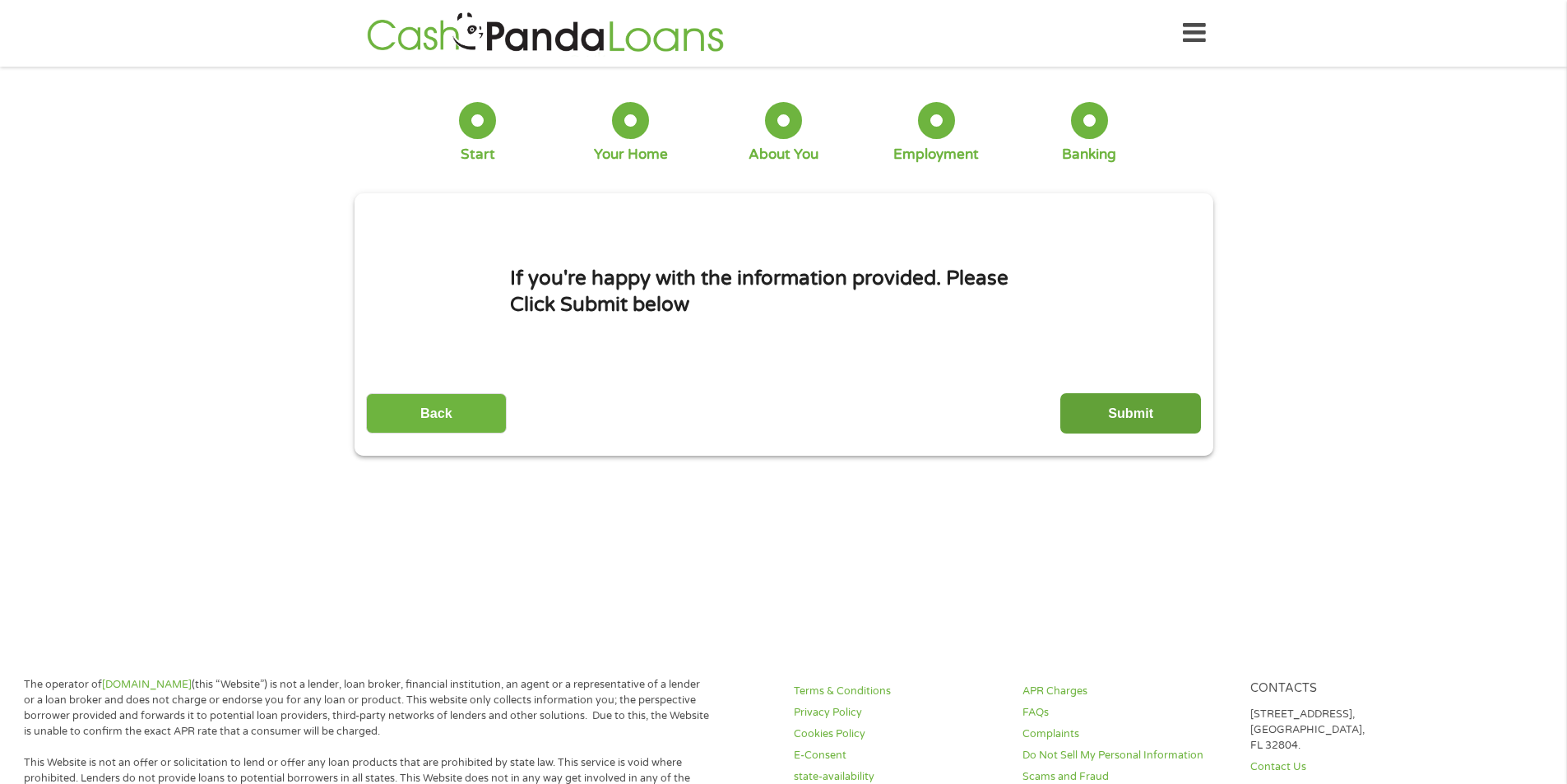
click at [1128, 413] on input "Submit" at bounding box center [1130, 414] width 141 height 41
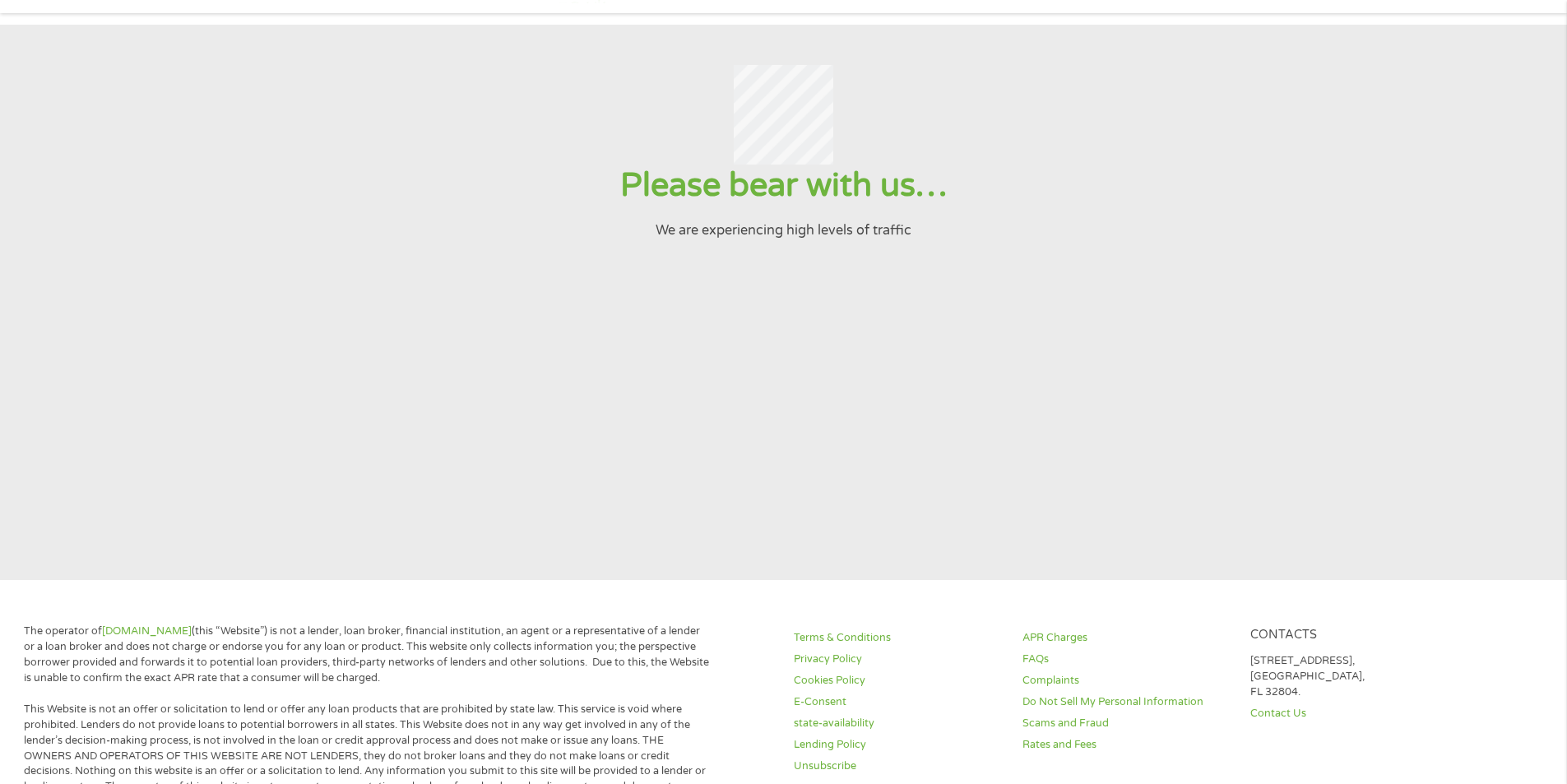
scroll to position [82, 0]
